Goal: Information Seeking & Learning: Learn about a topic

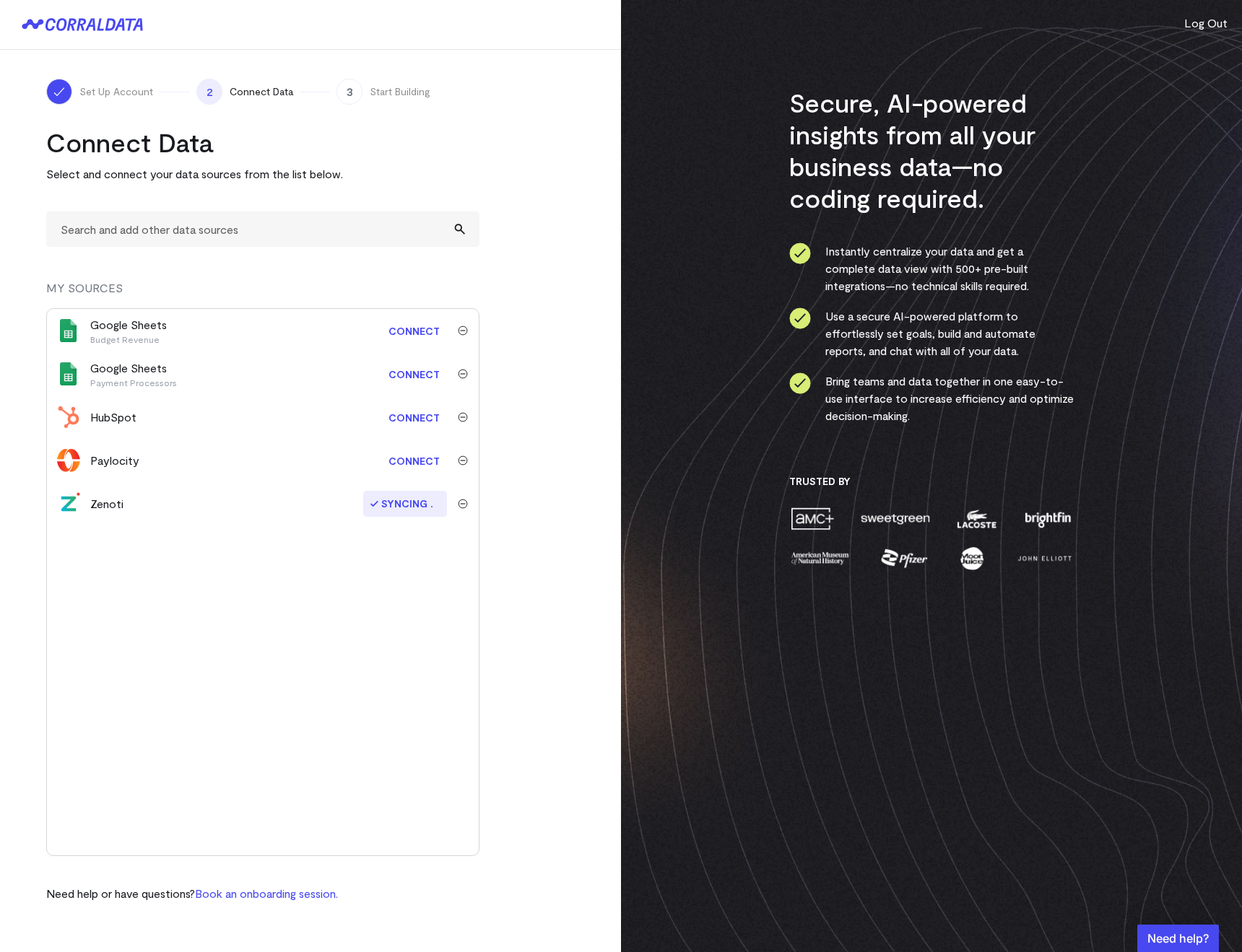
click at [396, 464] on link "Connect" at bounding box center [414, 460] width 66 height 26
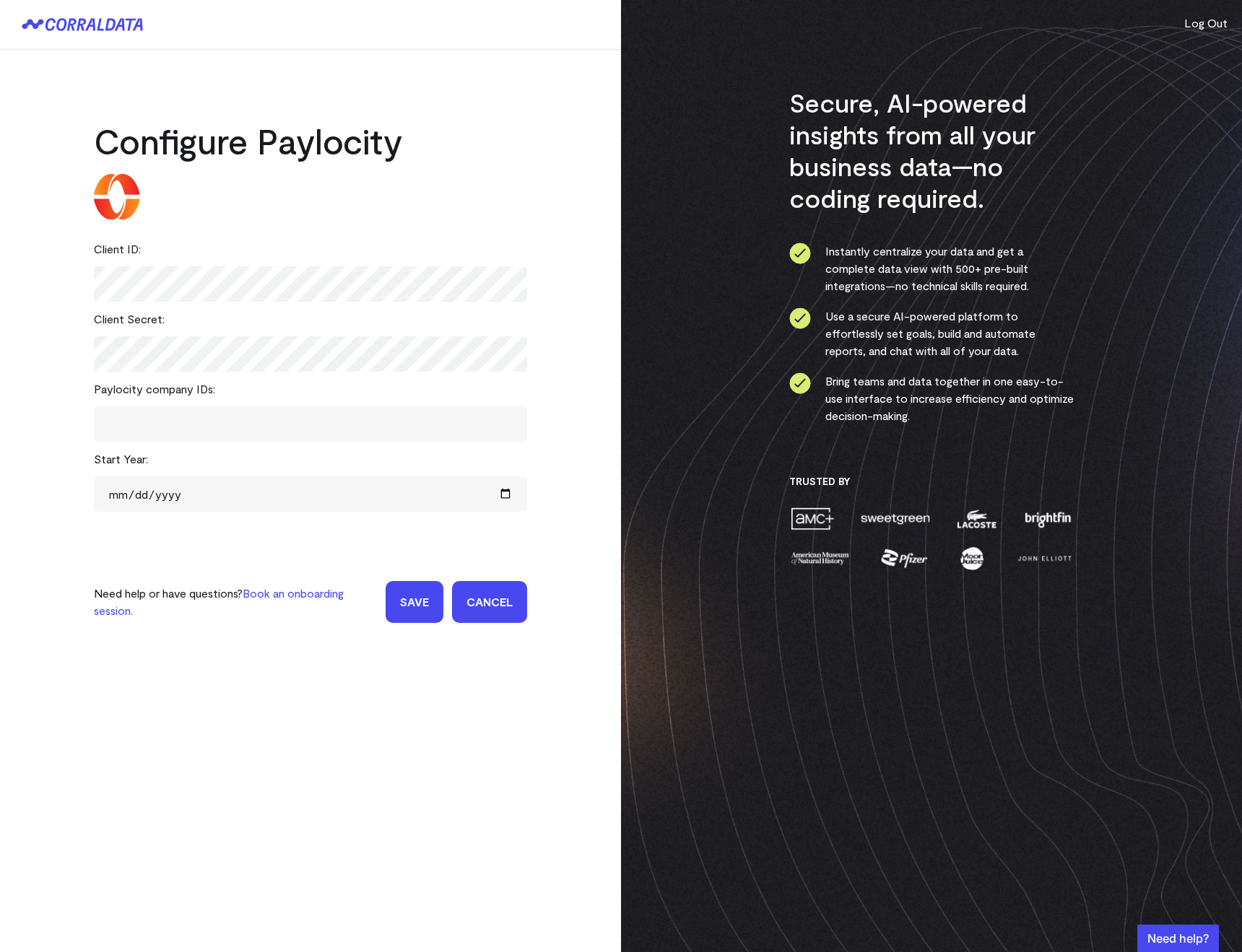
click at [114, 418] on span at bounding box center [310, 424] width 397 height 21
click at [257, 408] on tags "​" at bounding box center [310, 424] width 433 height 36
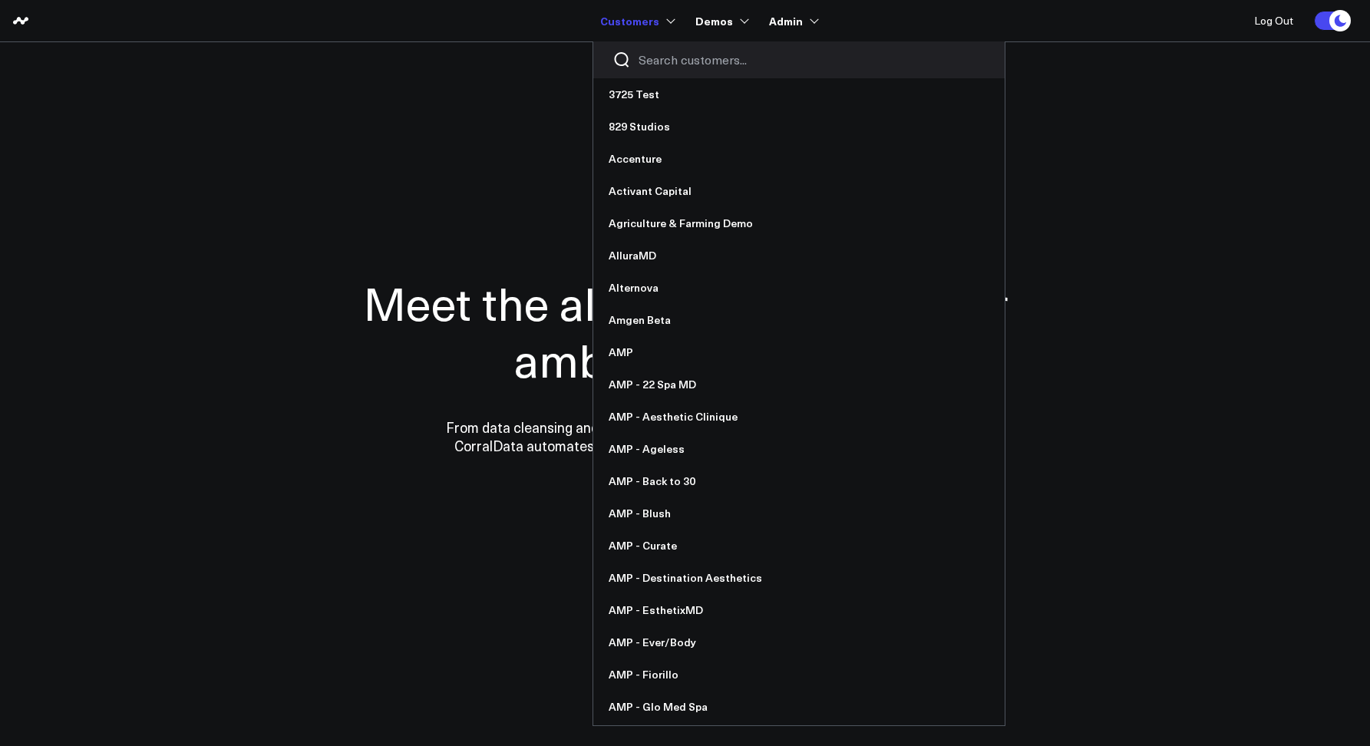
click at [683, 75] on div at bounding box center [799, 59] width 412 height 37
click at [671, 60] on input "Search customers input" at bounding box center [812, 59] width 347 height 17
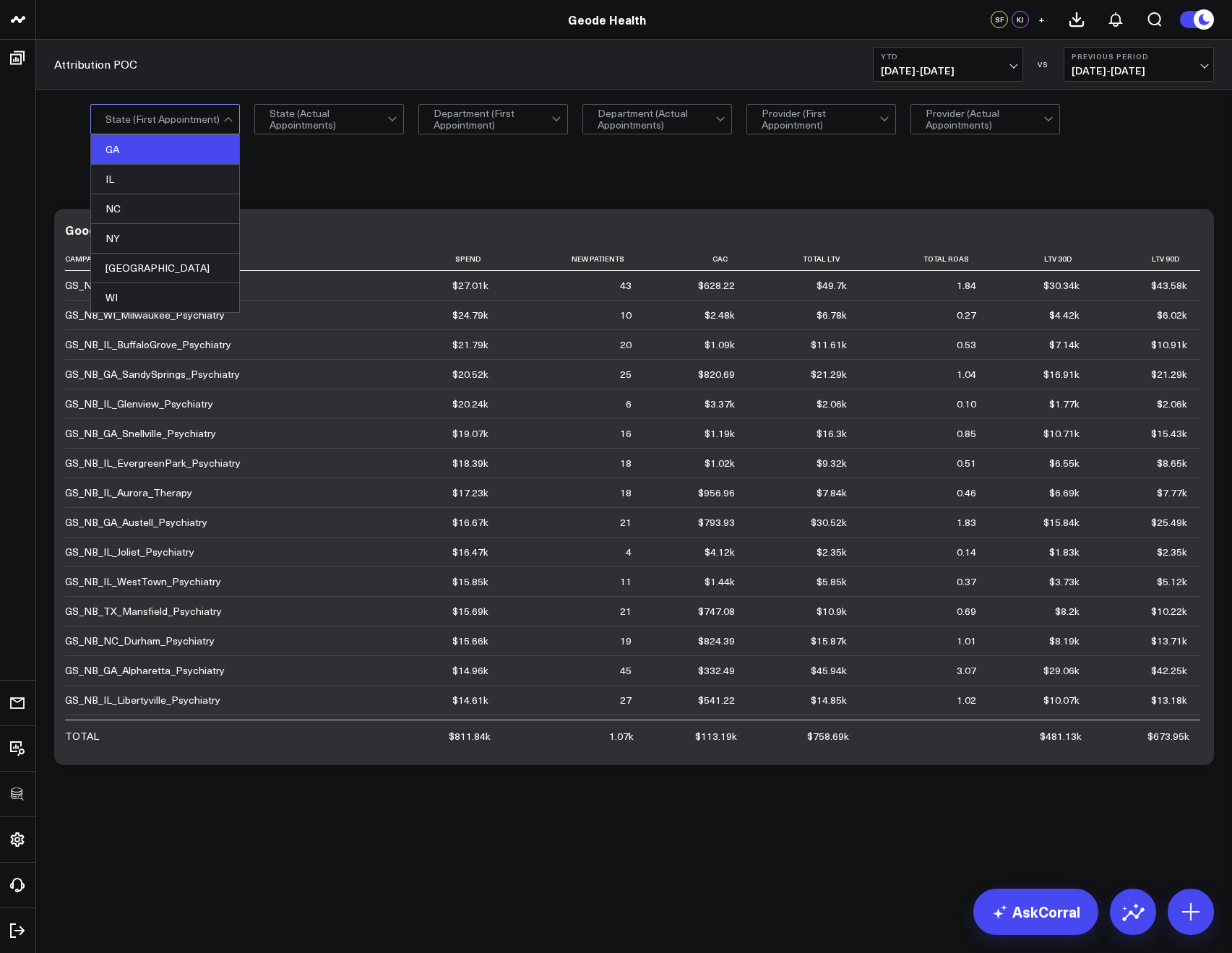
click at [167, 154] on div "GA" at bounding box center [165, 150] width 148 height 29
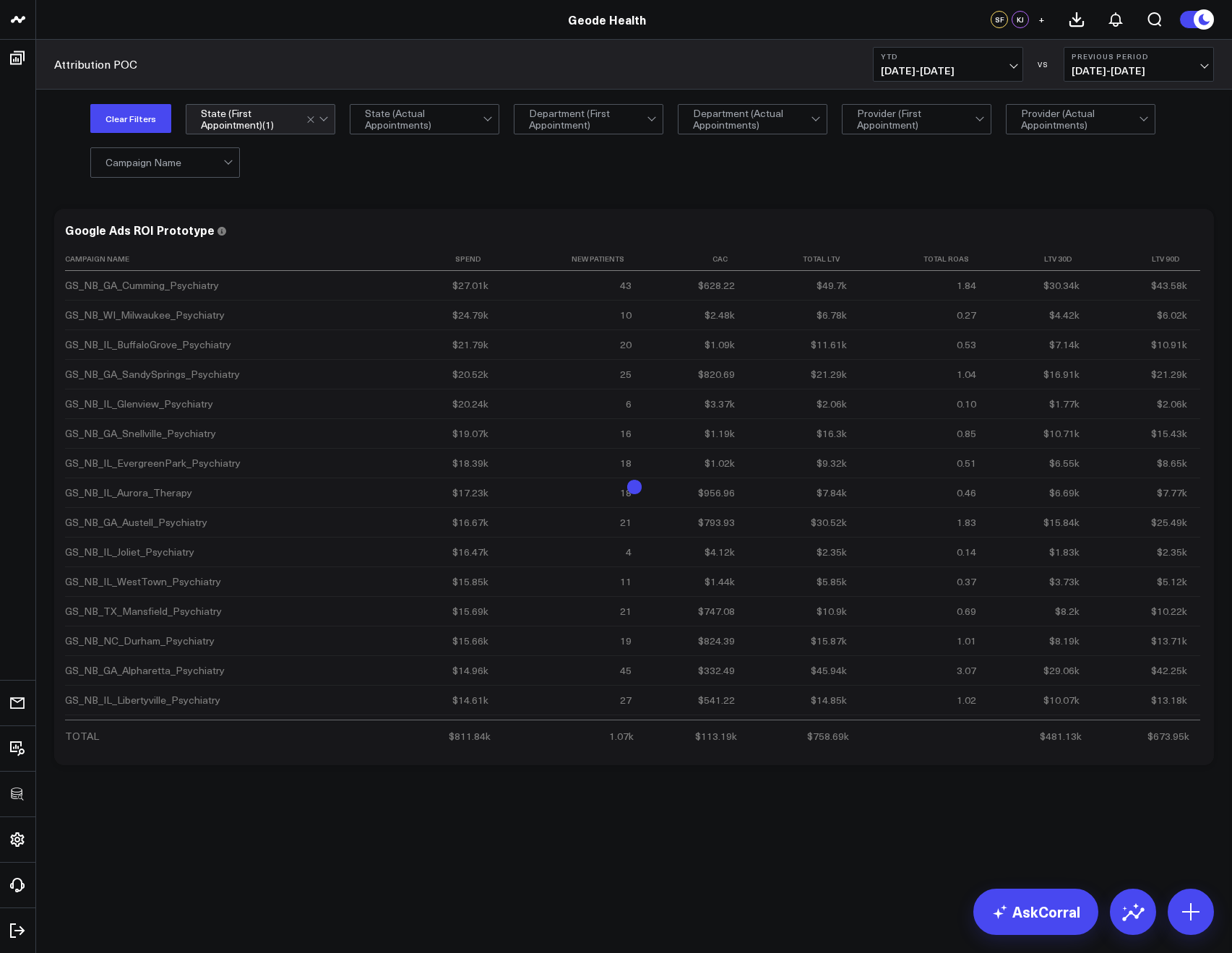
click at [380, 204] on div "Modify via AI Copy link to widget Ask support Remove Create linked copy Executi…" at bounding box center [634, 486] width 1175 height 571
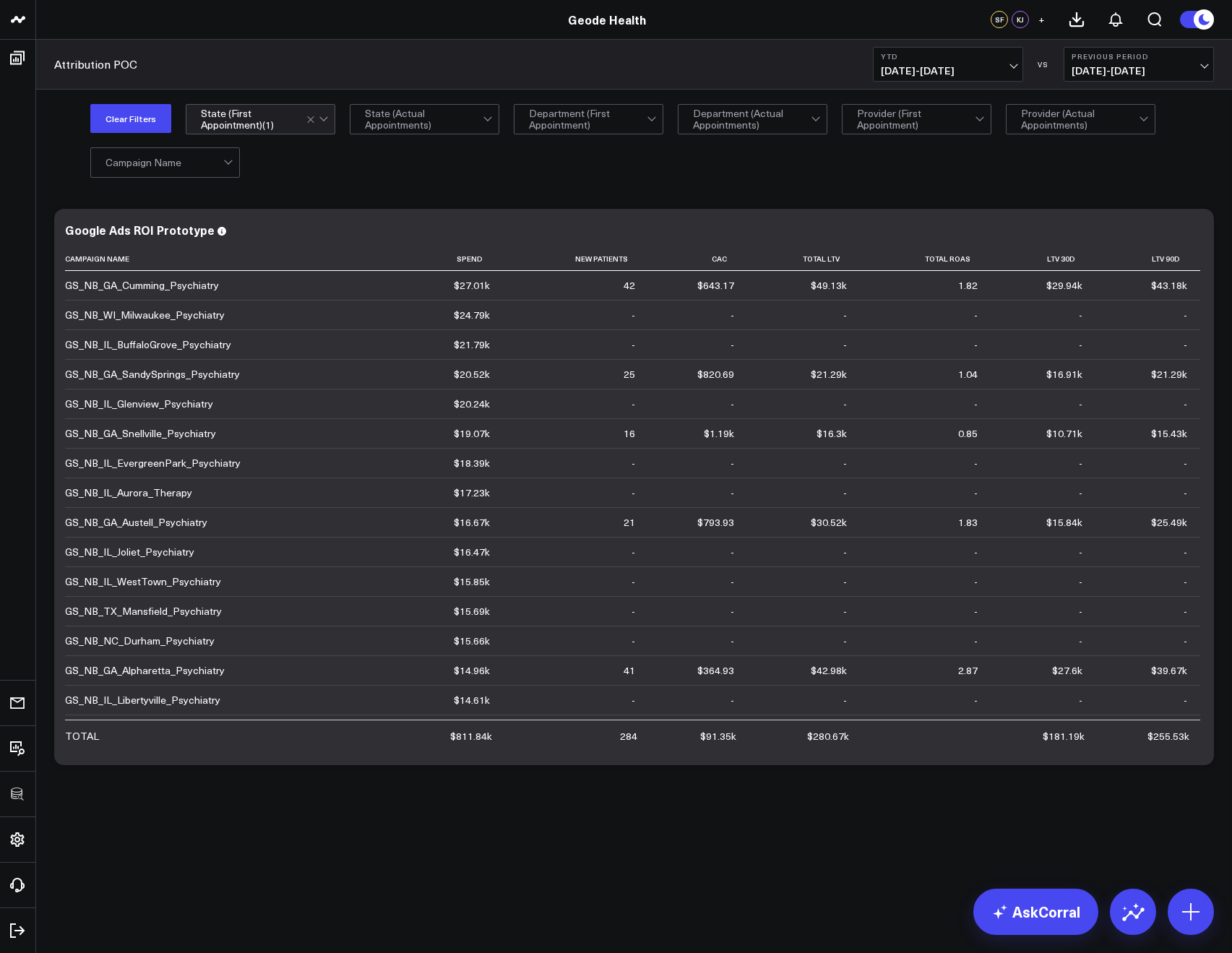
click at [356, 187] on div "Clear Filters option GA, selected. State (First Appointment) ( 1 ) State (Actua…" at bounding box center [633, 139] width 1196 height 101
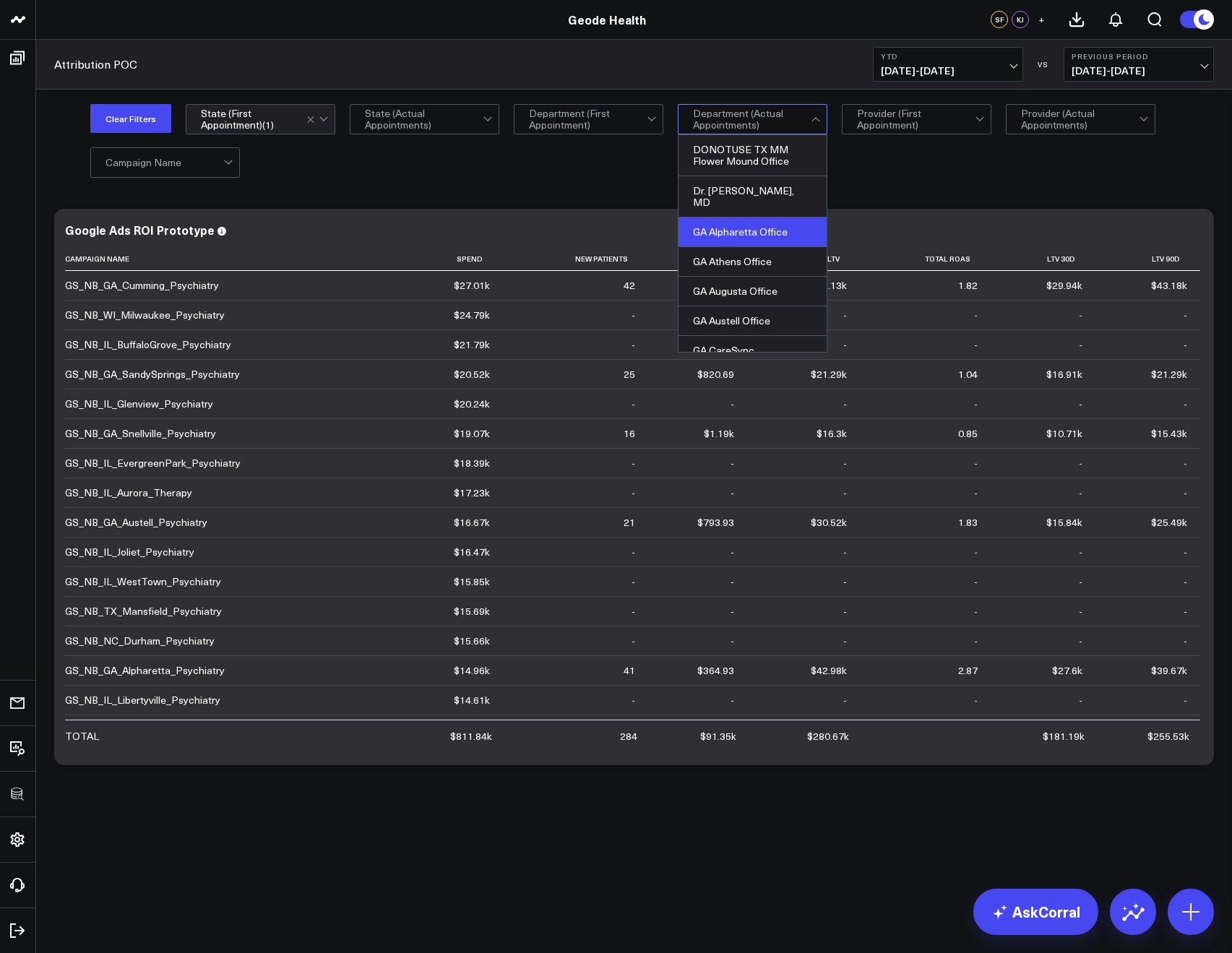
click at [712, 217] on div "GA Alpharetta Office" at bounding box center [752, 231] width 148 height 29
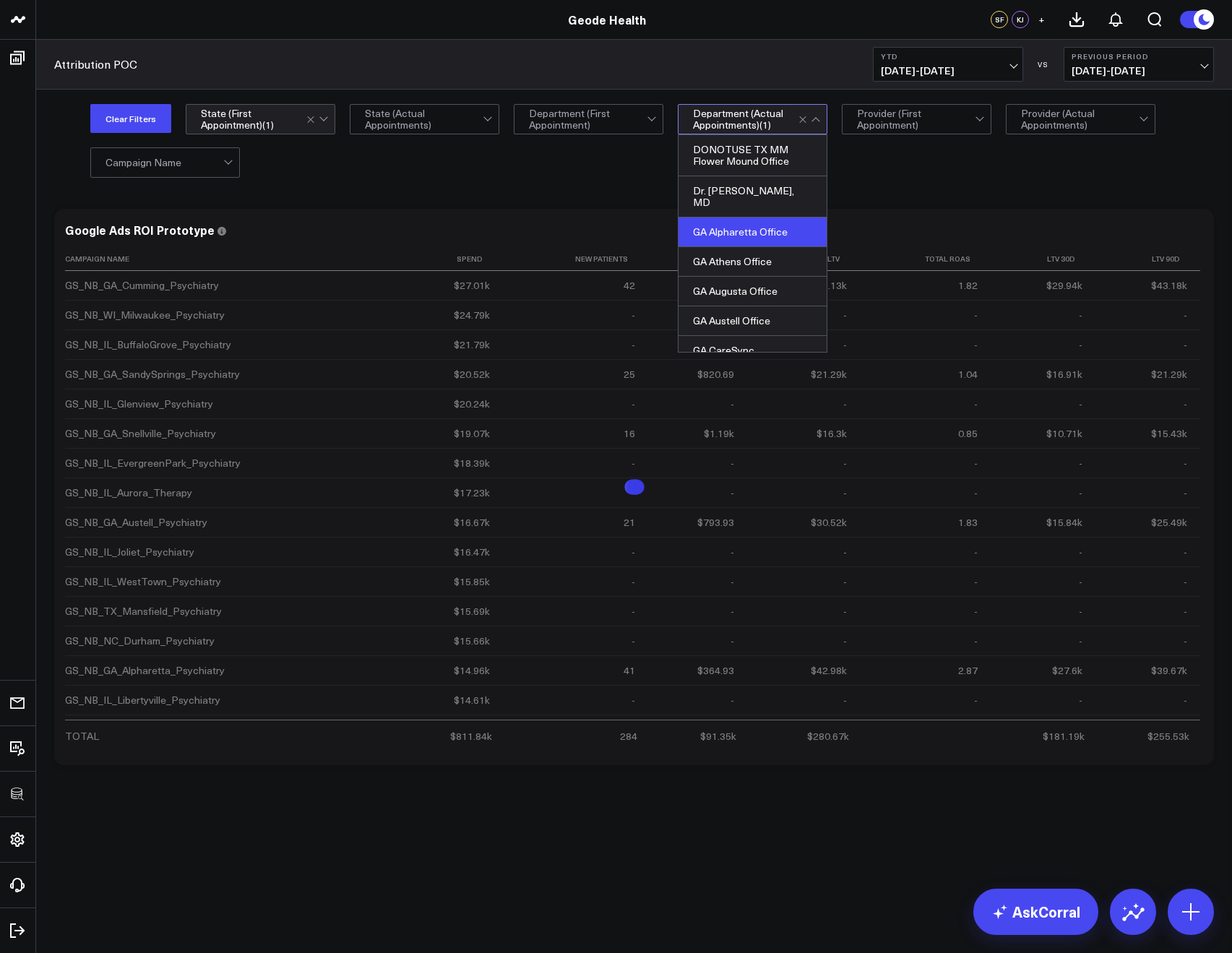
click at [600, 185] on div "Clear Filters option GA, selected. State (First Appointment) ( 1 ) State (Actua…" at bounding box center [633, 139] width 1196 height 101
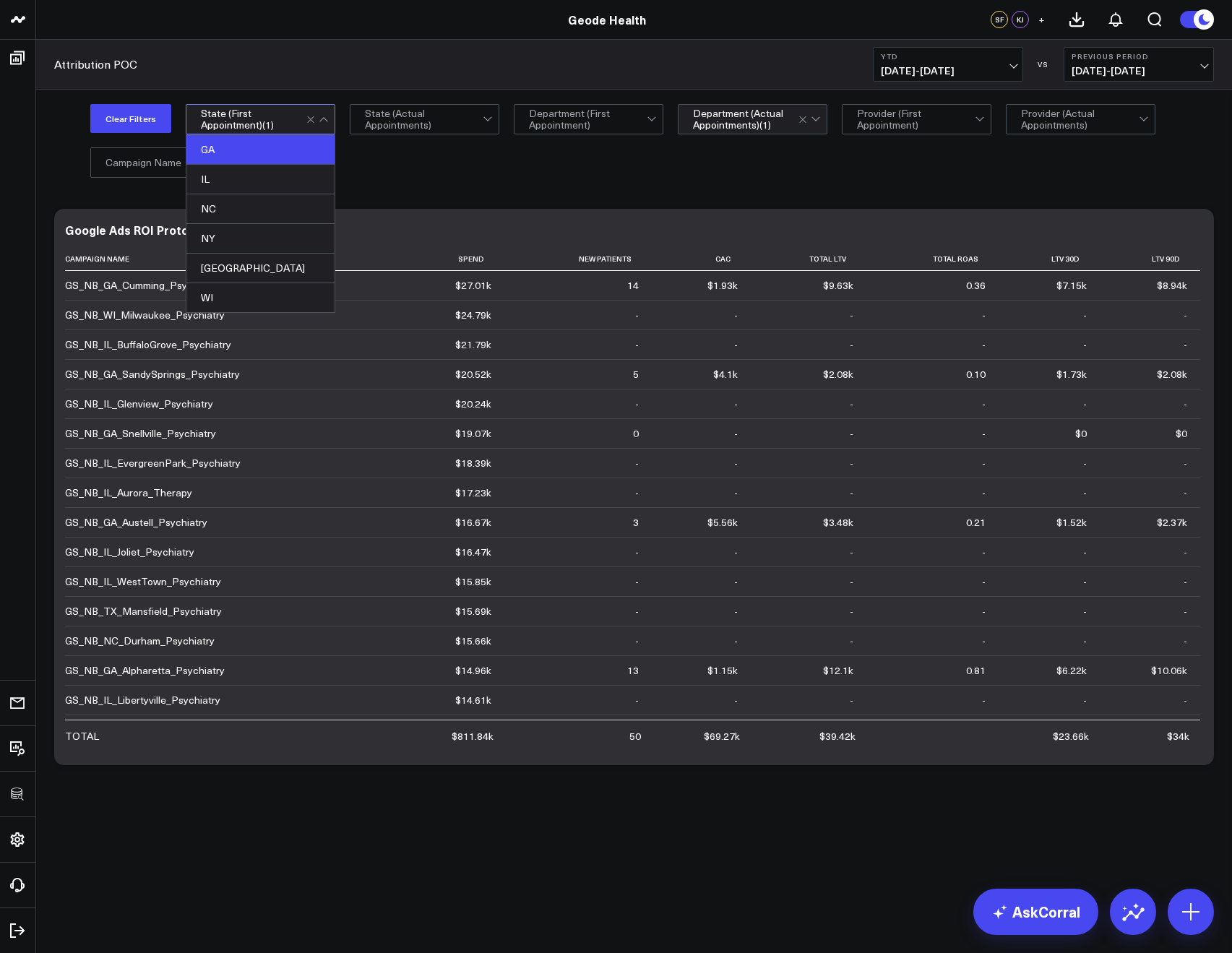
click at [340, 61] on div "Attribution POC YTD [DATE] - [DATE] VS Previous Period [DATE] - [DATE]" at bounding box center [633, 64] width 1196 height 50
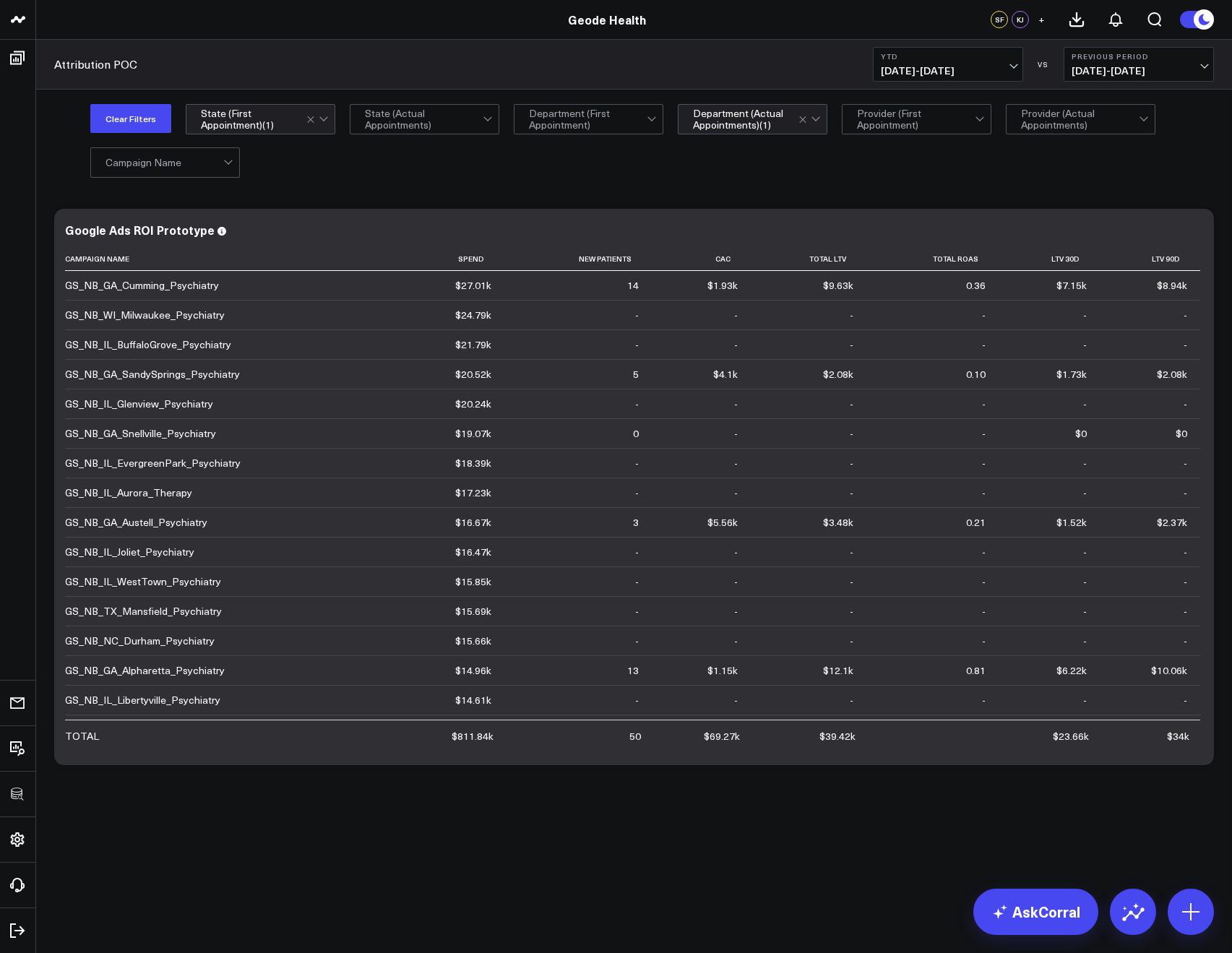
click at [911, 134] on div "Provider (First Appointment)" at bounding box center [916, 119] width 150 height 30
click at [1054, 176] on div "Clear Filters option GA, selected. State (First Appointment) ( 1 ) State (Actua…" at bounding box center [633, 139] width 1196 height 101
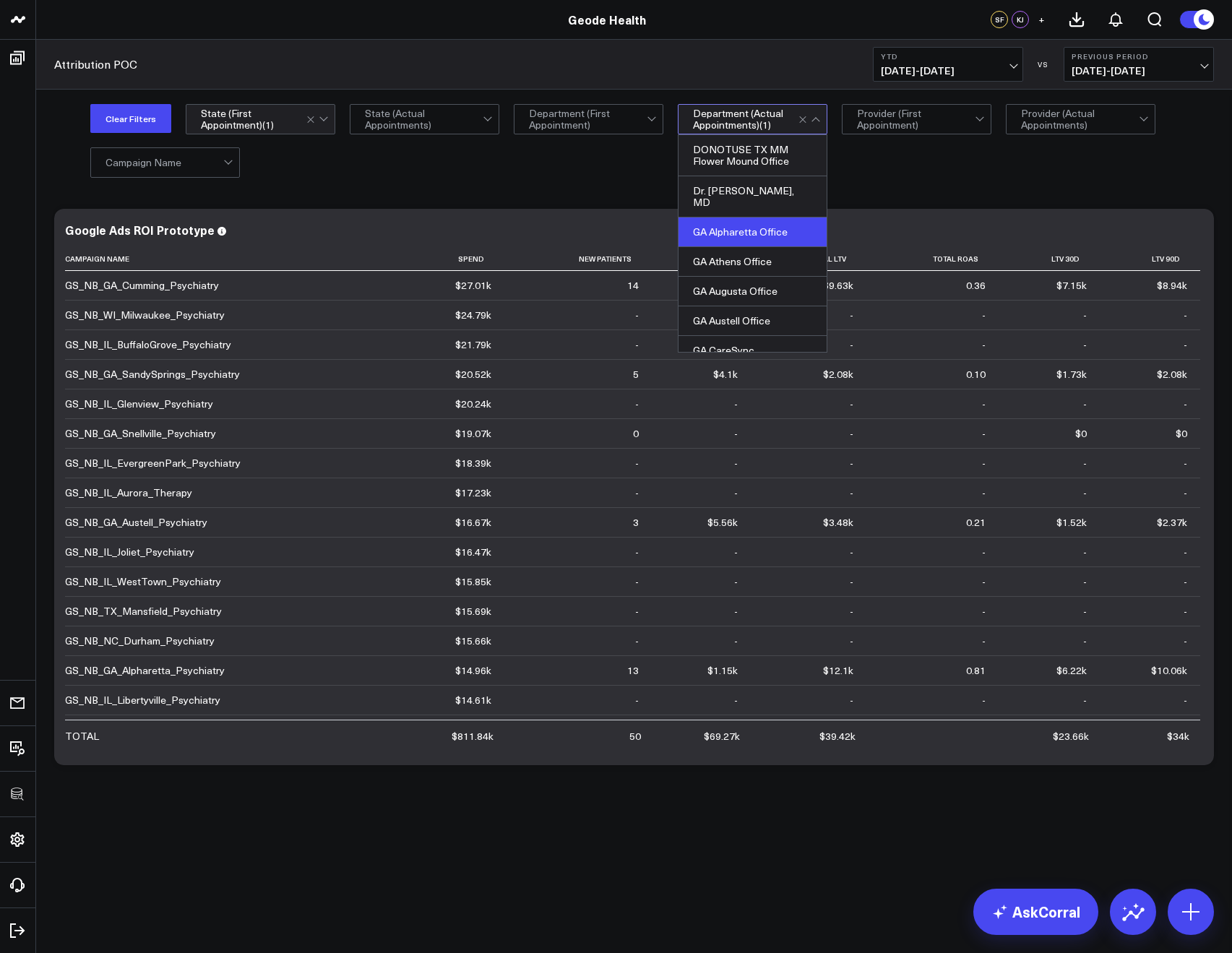
click at [760, 104] on div "Department (Actual Appointments) ( 1 )" at bounding box center [752, 119] width 150 height 30
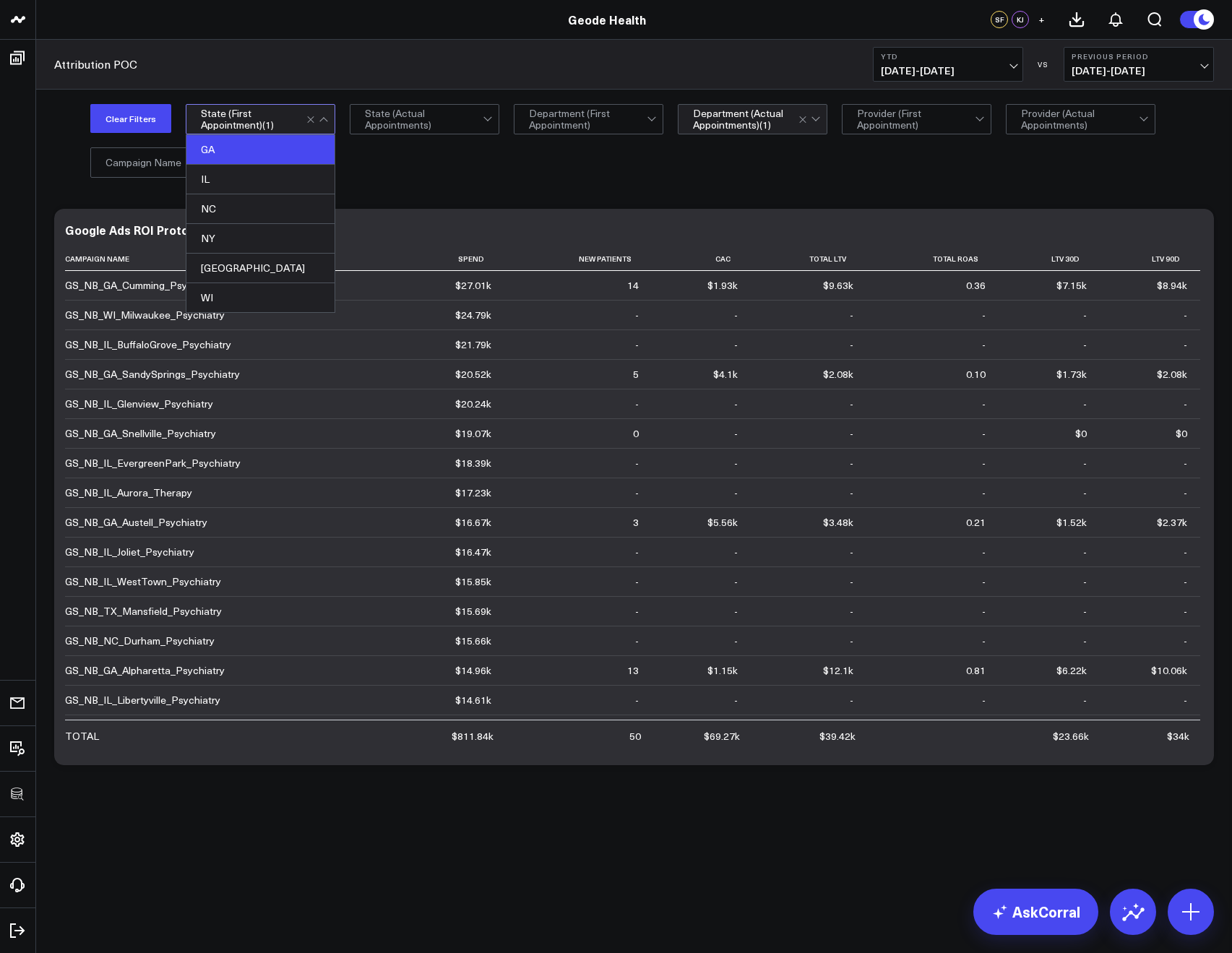
click at [680, 119] on div "Department (Actual Appointments) ( 1 )" at bounding box center [752, 119] width 150 height 30
click at [468, 180] on div "Clear Filters option GA, selected. GA selected, 1 of 6. 6 results available. Us…" at bounding box center [633, 139] width 1196 height 101
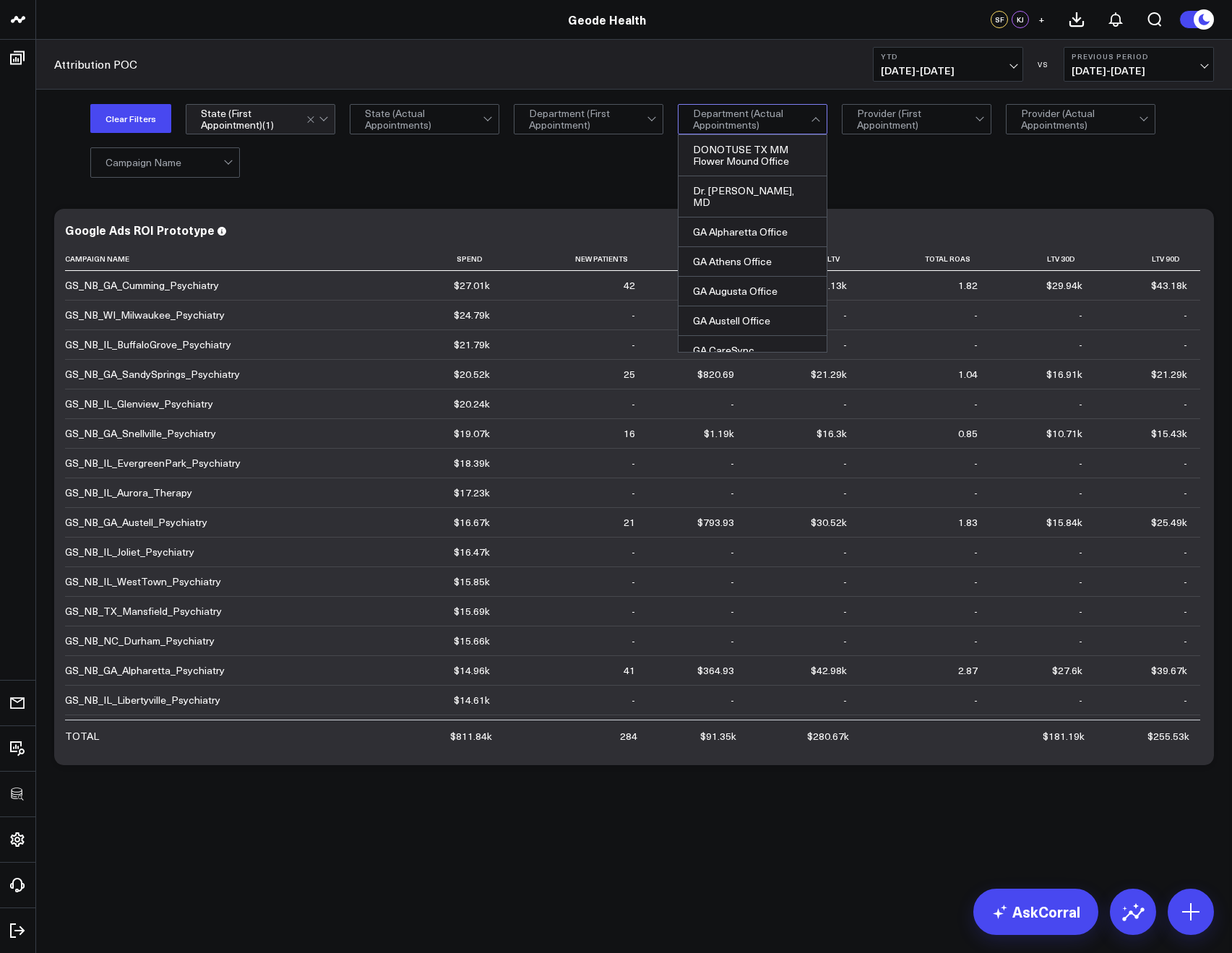
click at [848, 160] on div "Clear Filters option GA, selected. State (First Appointment) ( 1 ) State (Actua…" at bounding box center [652, 140] width 1124 height 72
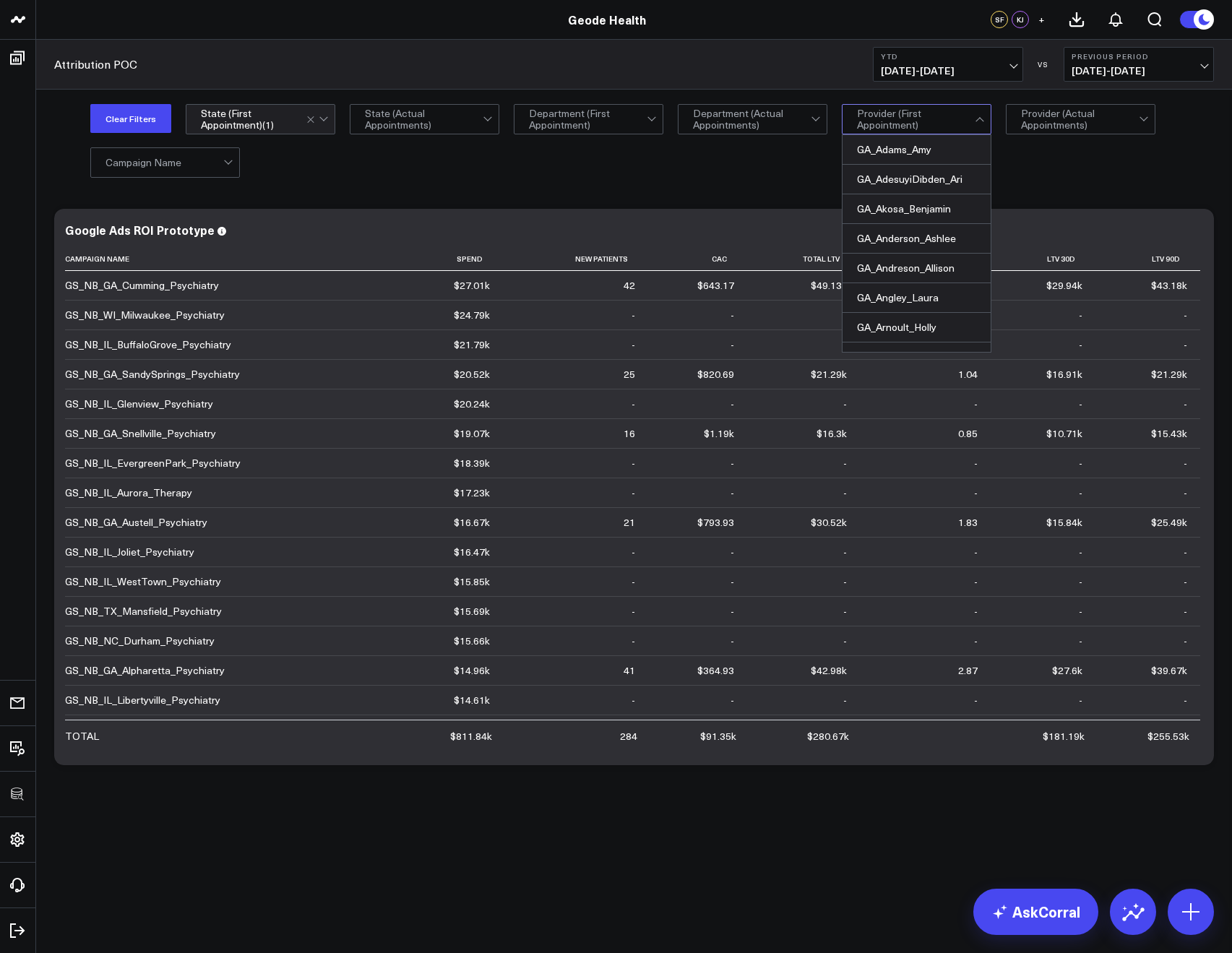
click at [1034, 138] on div "Clear Filters option GA, selected. State (First Appointment) ( 1 ) State (Actua…" at bounding box center [652, 140] width 1124 height 72
click at [920, 151] on div "GA_Adams_Amy" at bounding box center [916, 150] width 148 height 29
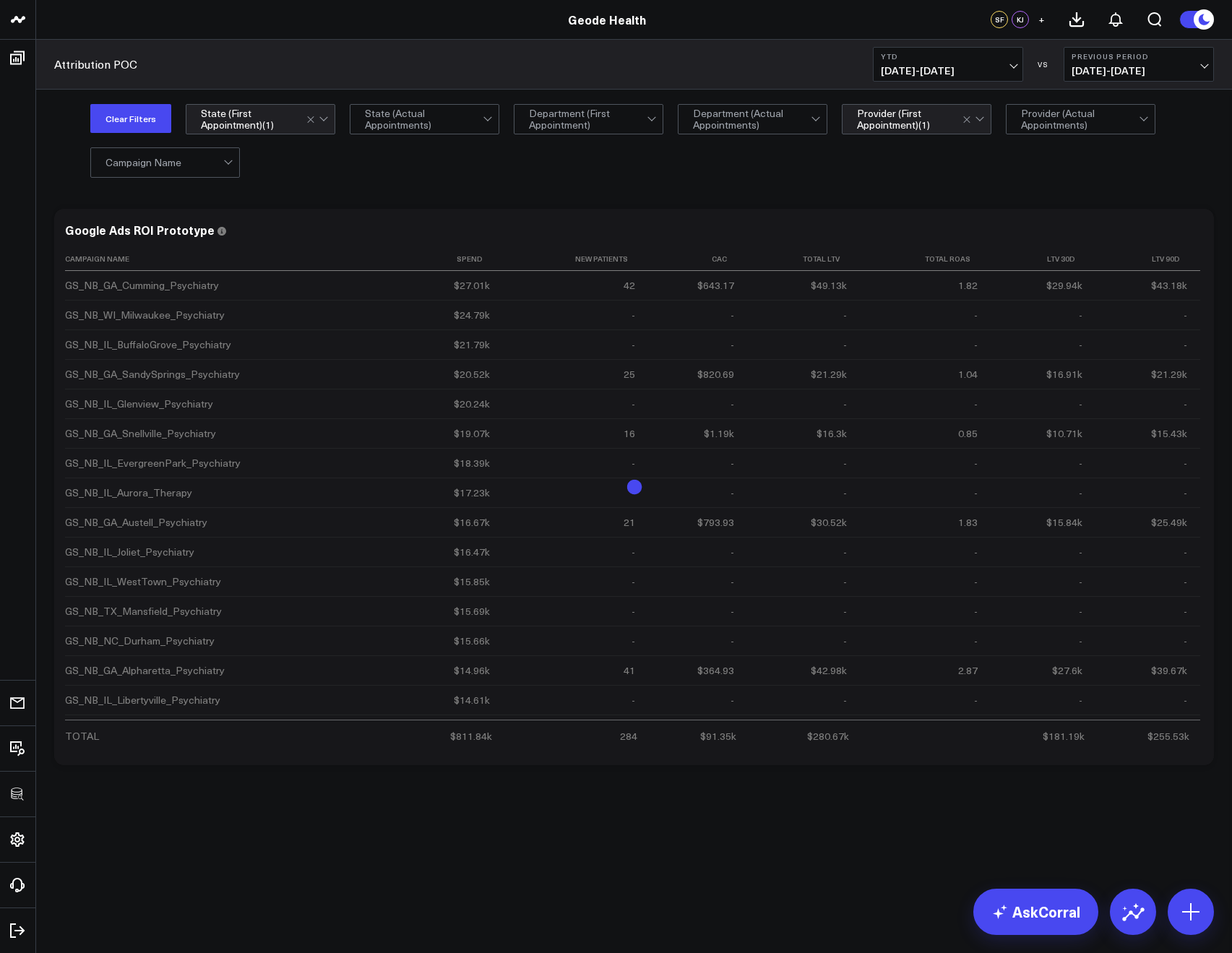
click at [1022, 199] on div "Modify via AI Copy link to widget Ask support Remove Create linked copy Executi…" at bounding box center [633, 525] width 1196 height 668
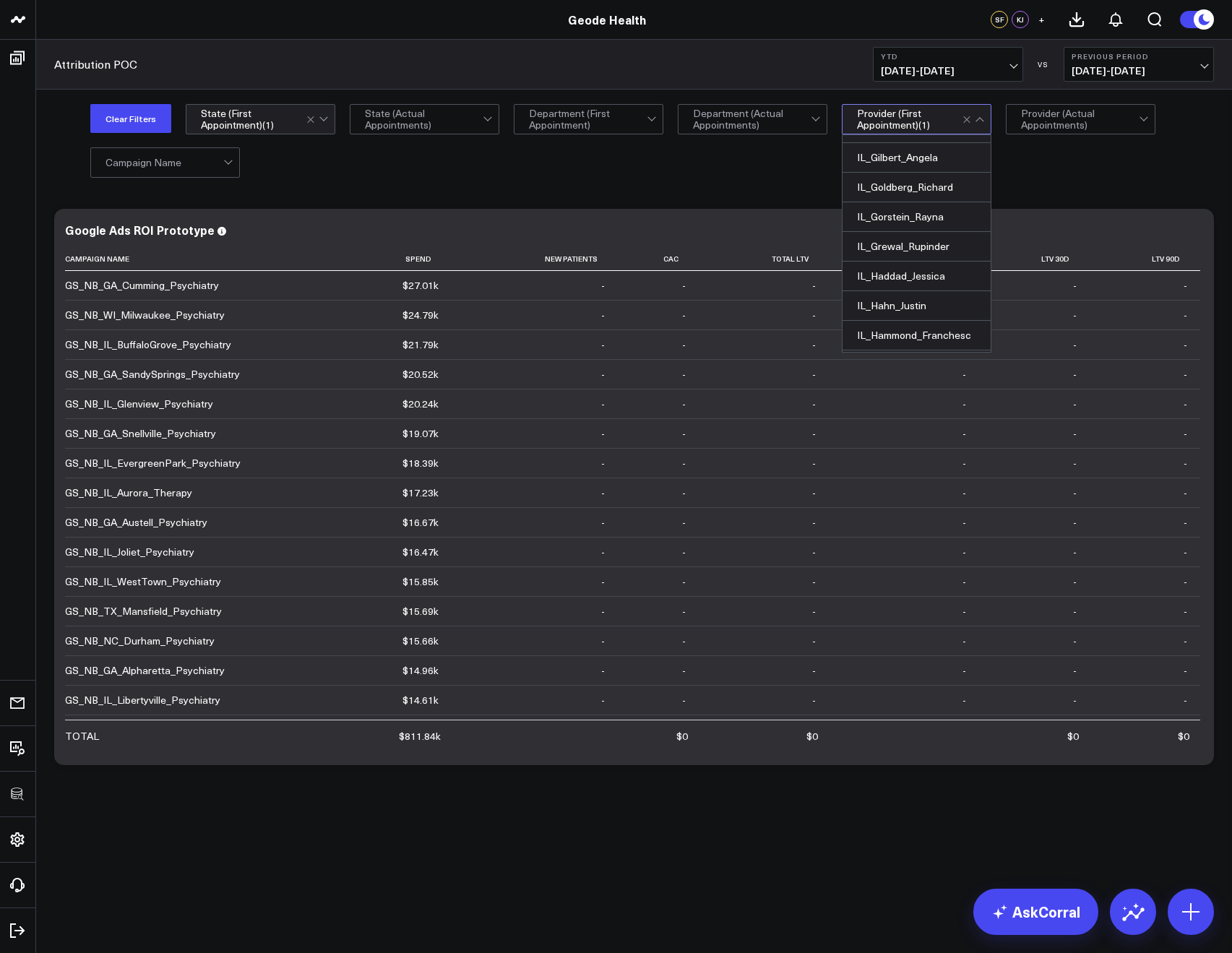
scroll to position [5686, 0]
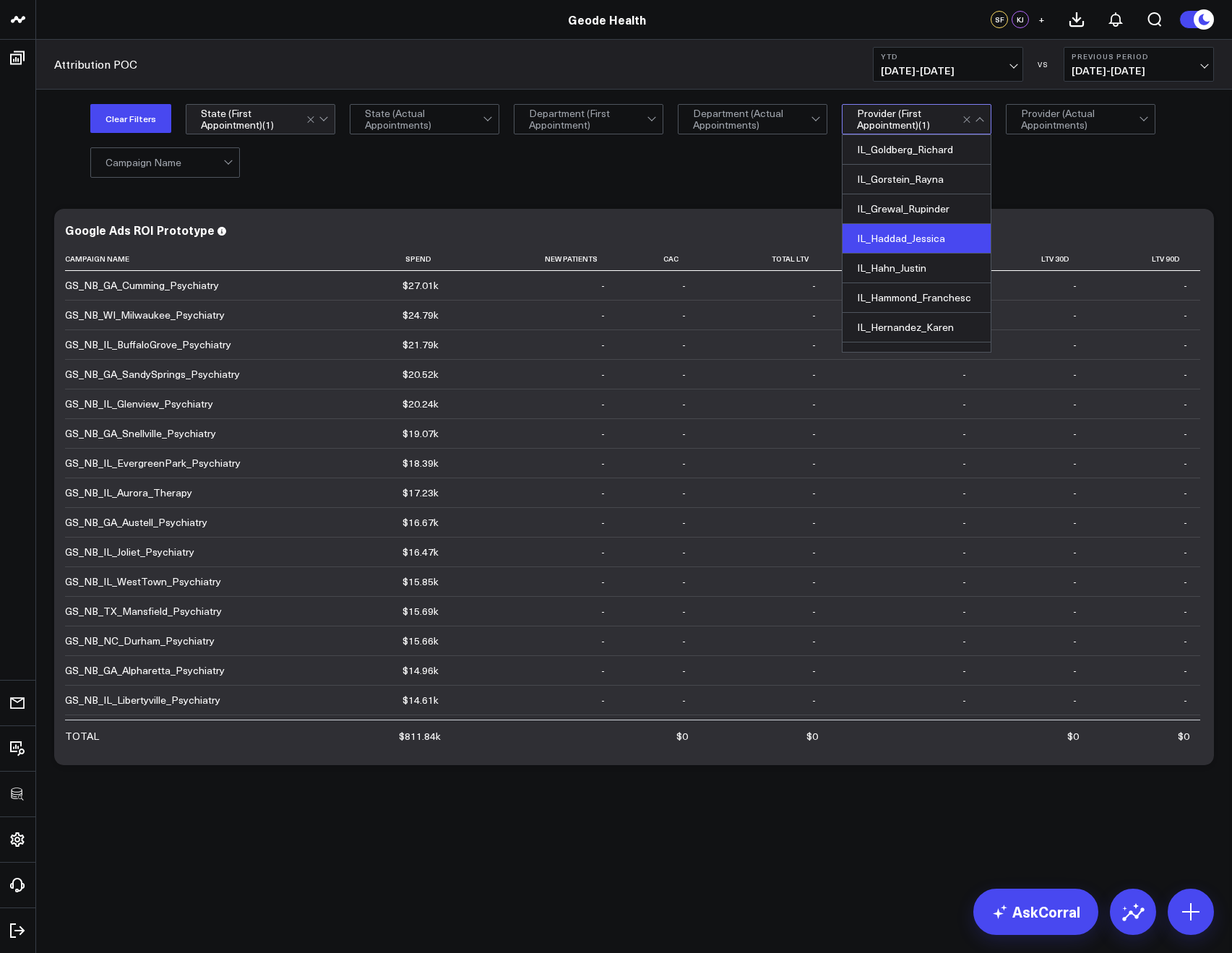
click at [905, 253] on div "IL_Haddad_Jessica" at bounding box center [916, 238] width 148 height 29
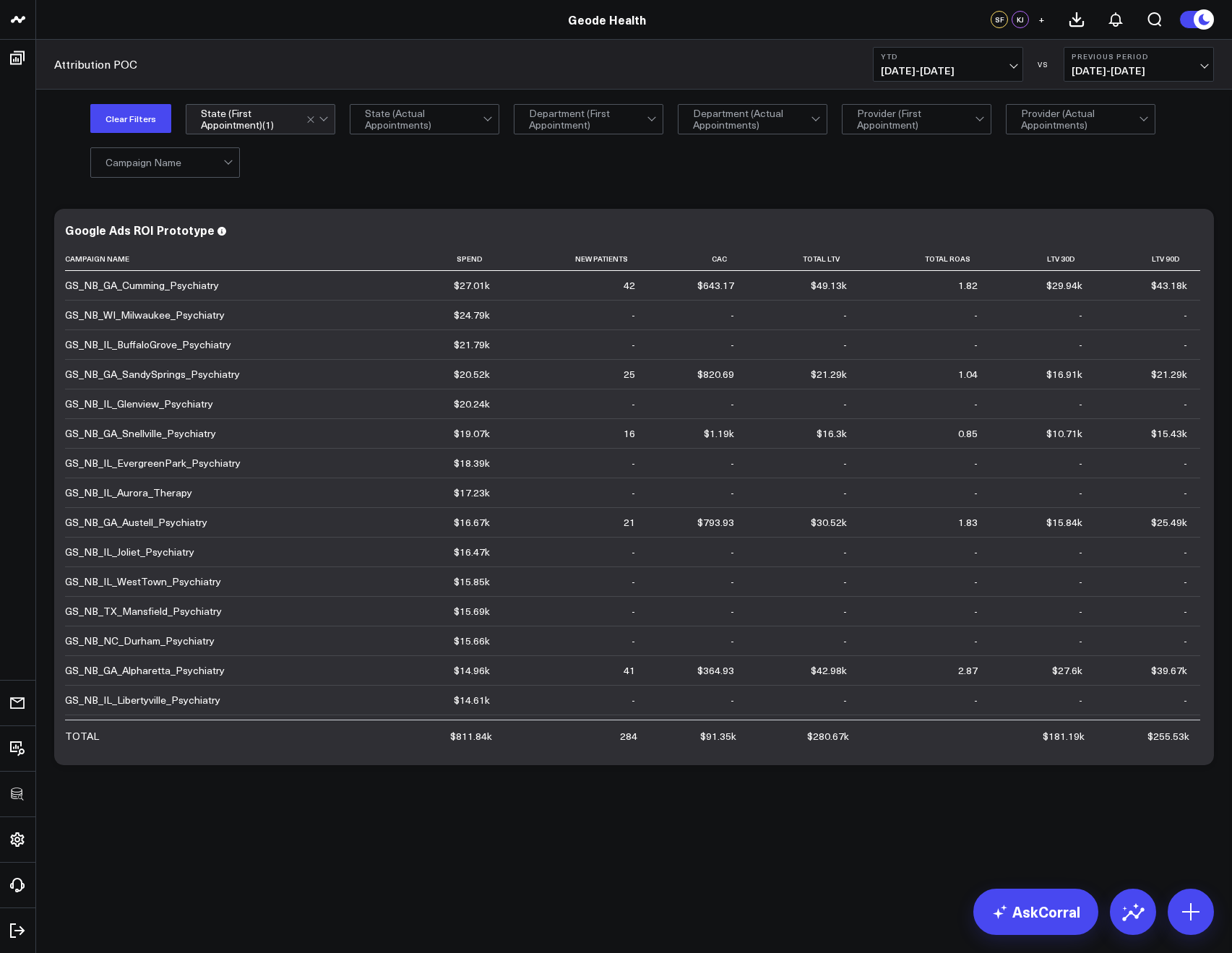
click at [1029, 155] on div "Clear Filters option GA, selected. State (First Appointment) ( 1 ) State (Actua…" at bounding box center [652, 140] width 1124 height 72
click at [309, 124] on div at bounding box center [319, 119] width 24 height 29
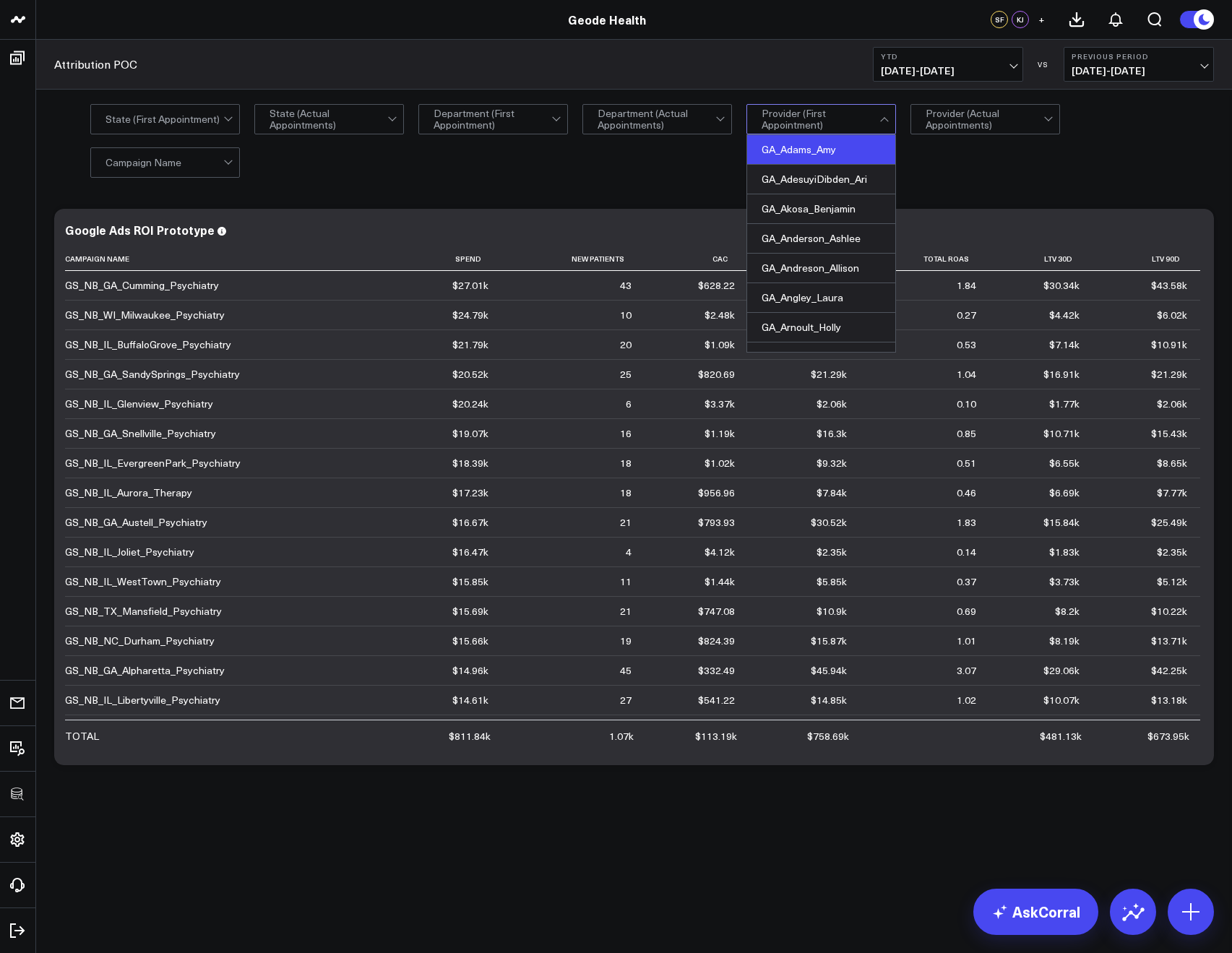
click at [830, 148] on div "GA_Adams_Amy" at bounding box center [821, 150] width 148 height 29
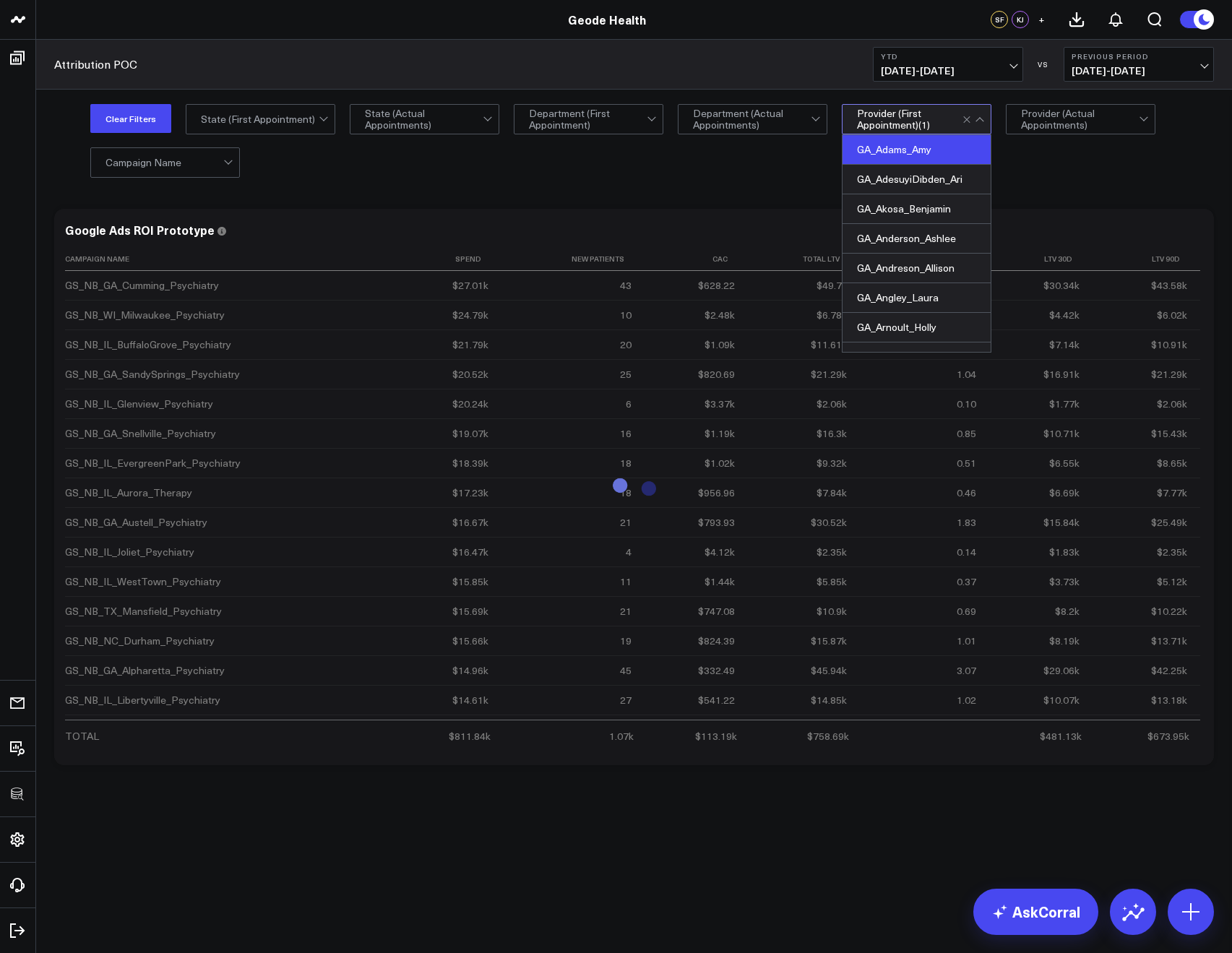
click at [740, 155] on div "Clear Filters State (First Appointment) State (Actual Appointments) Department …" at bounding box center [652, 140] width 1124 height 72
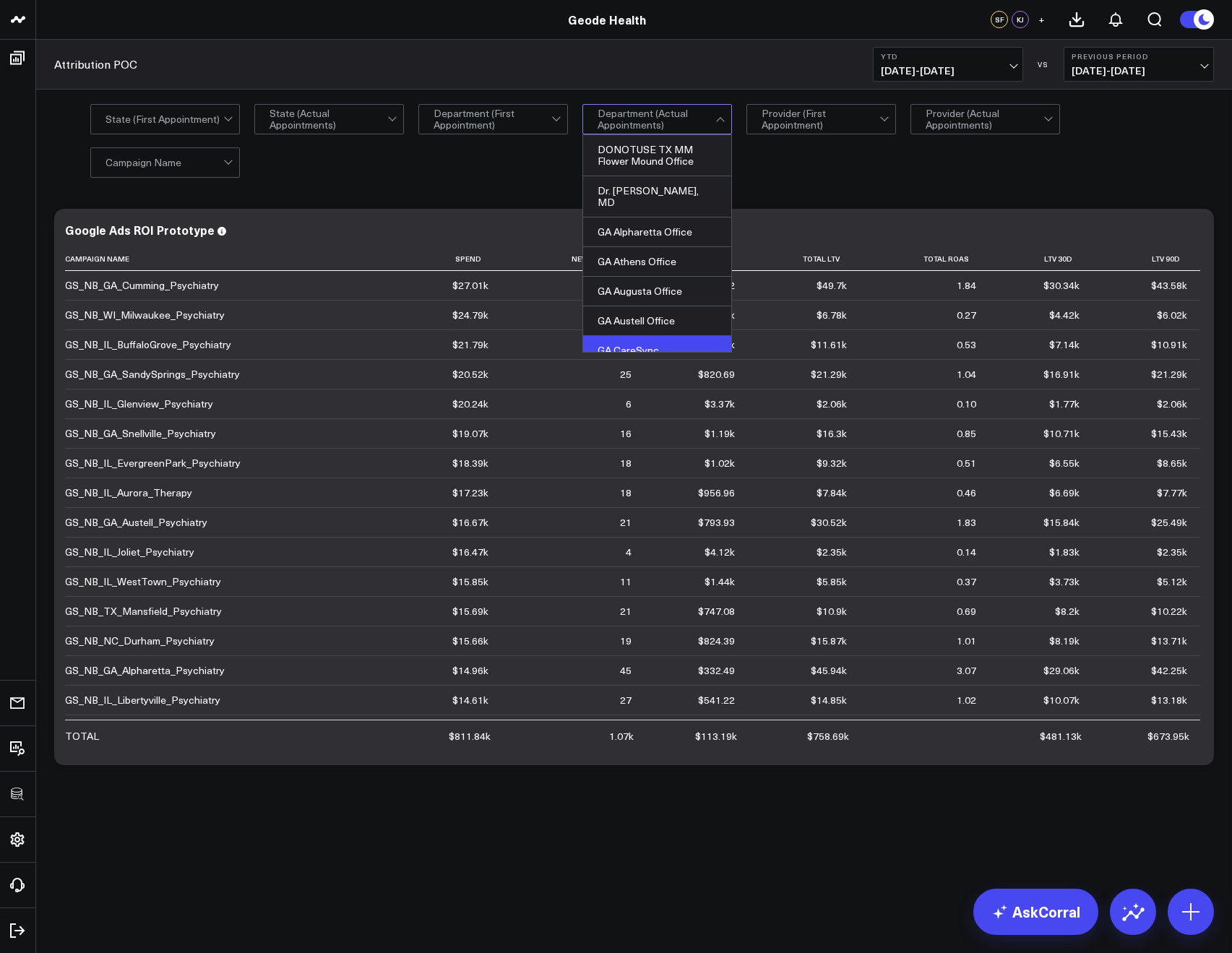
click at [632, 341] on div "GA CareSync" at bounding box center [657, 350] width 148 height 29
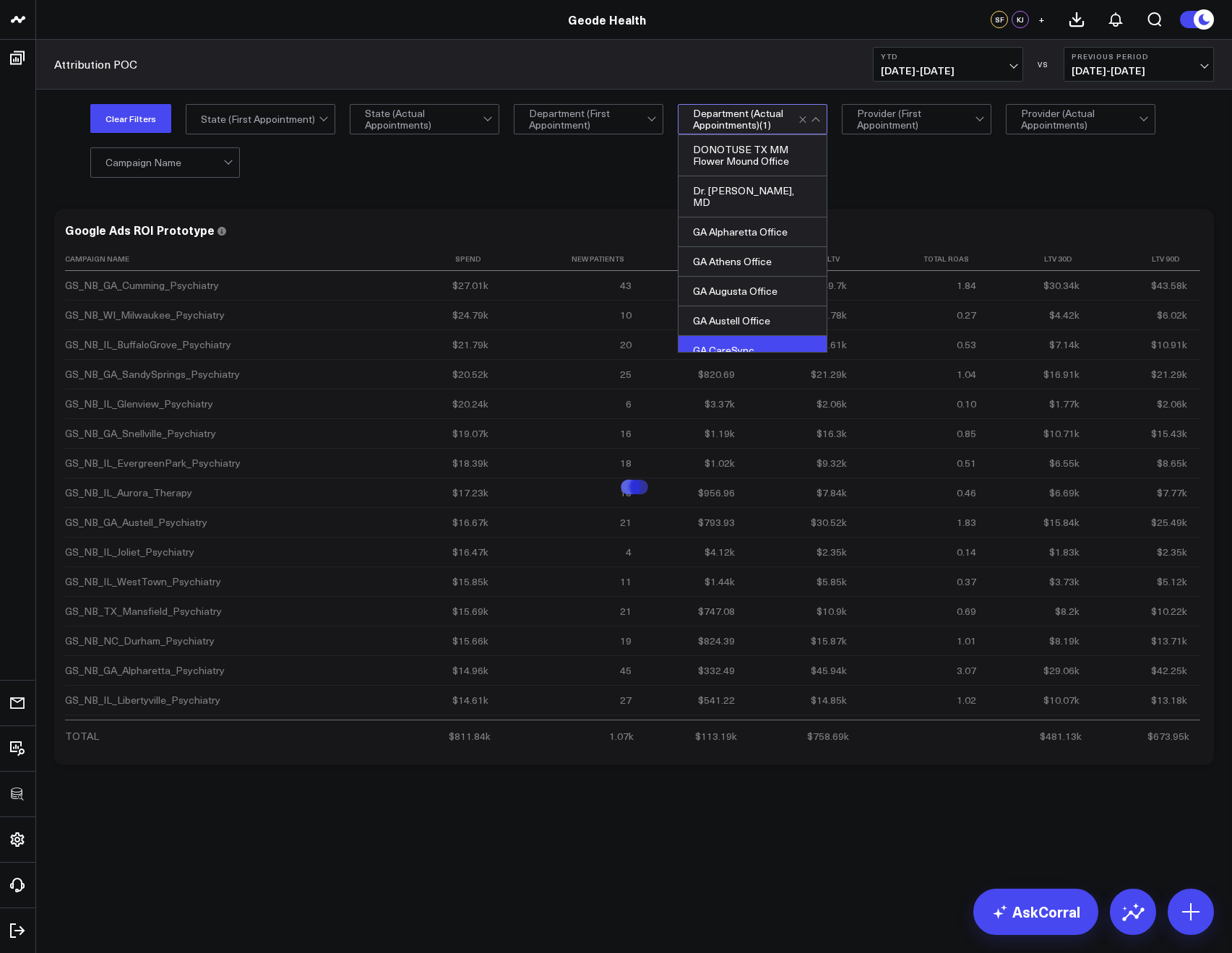
click at [562, 173] on div "Clear Filters State (First Appointment) State (Actual Appointments) Department …" at bounding box center [652, 140] width 1124 height 72
